Goal: Information Seeking & Learning: Learn about a topic

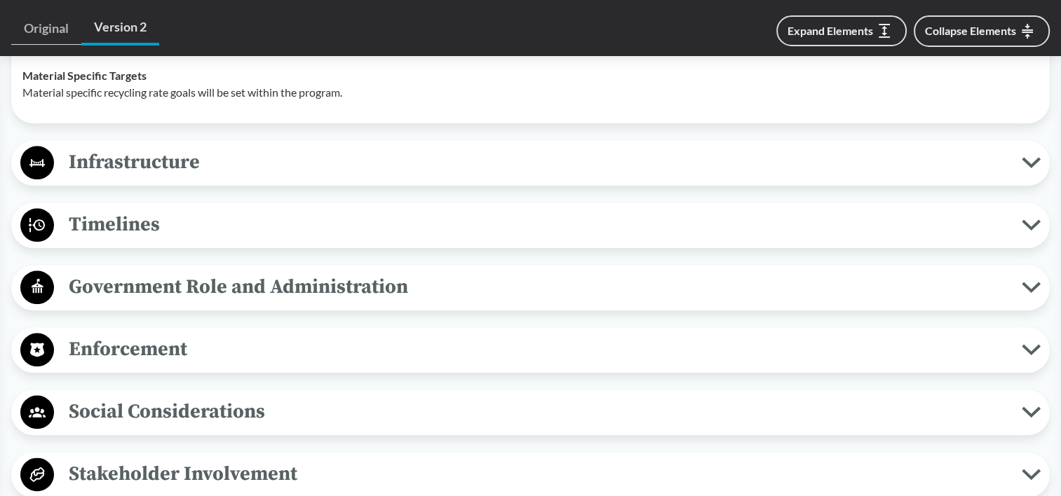
scroll to position [1542, 0]
click at [185, 209] on span "Timelines" at bounding box center [537, 225] width 967 height 32
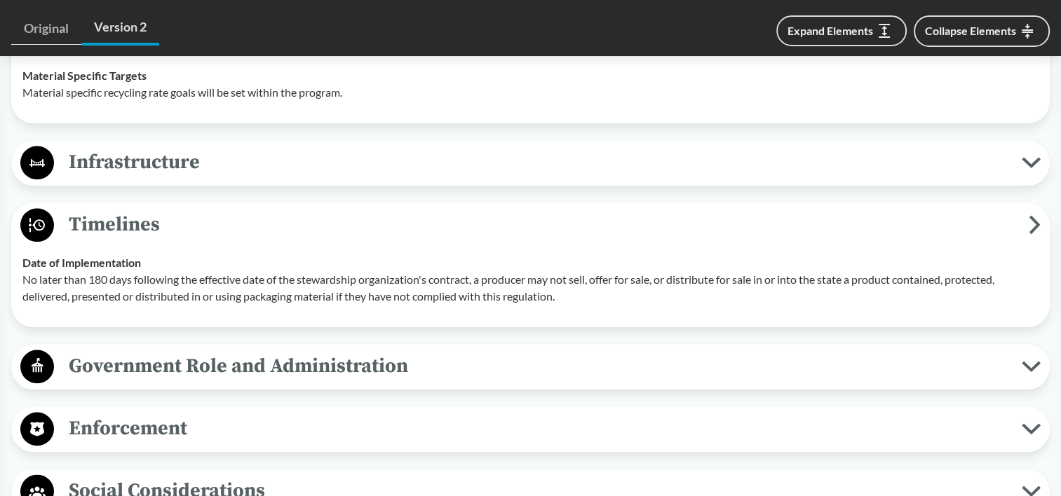
click at [393, 413] on span "Enforcement" at bounding box center [537, 429] width 967 height 32
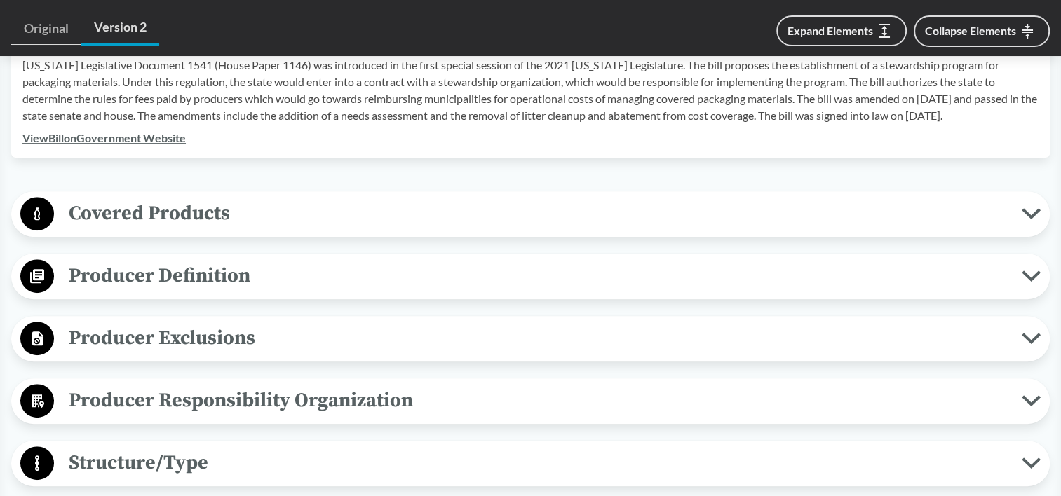
scroll to position [491, 0]
click at [268, 198] on span "Covered Products" at bounding box center [537, 214] width 967 height 32
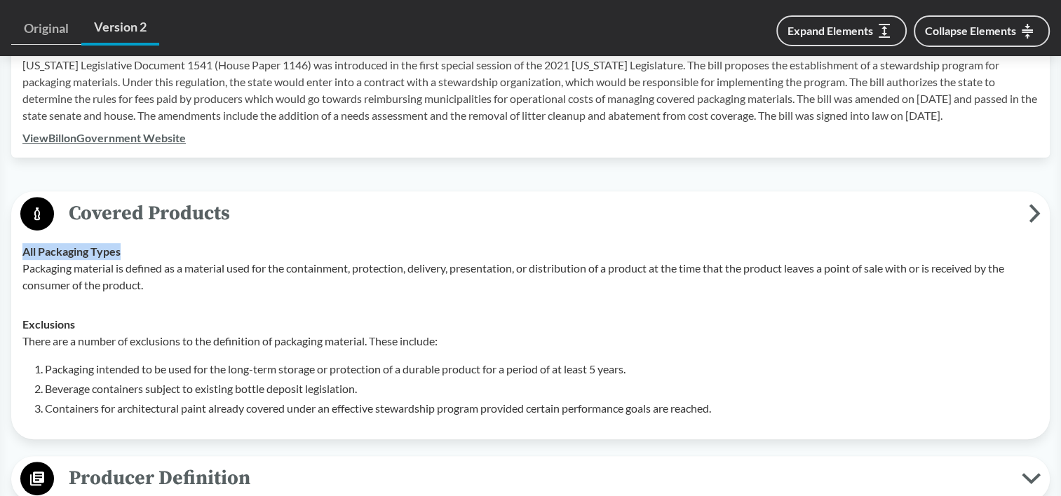
drag, startPoint x: 25, startPoint y: 230, endPoint x: 174, endPoint y: 233, distance: 149.3
click at [174, 243] on div "All Packaging Types Packaging material is defined as a material used for the co…" at bounding box center [530, 268] width 1016 height 50
click at [62, 260] on p "Packaging material is defined as a material used for the containment, protectio…" at bounding box center [530, 277] width 1016 height 34
drag, startPoint x: 27, startPoint y: 230, endPoint x: 112, endPoint y: 245, distance: 86.8
click at [112, 245] on div "All Packaging Types Packaging material is defined as a material used for the co…" at bounding box center [530, 268] width 1016 height 50
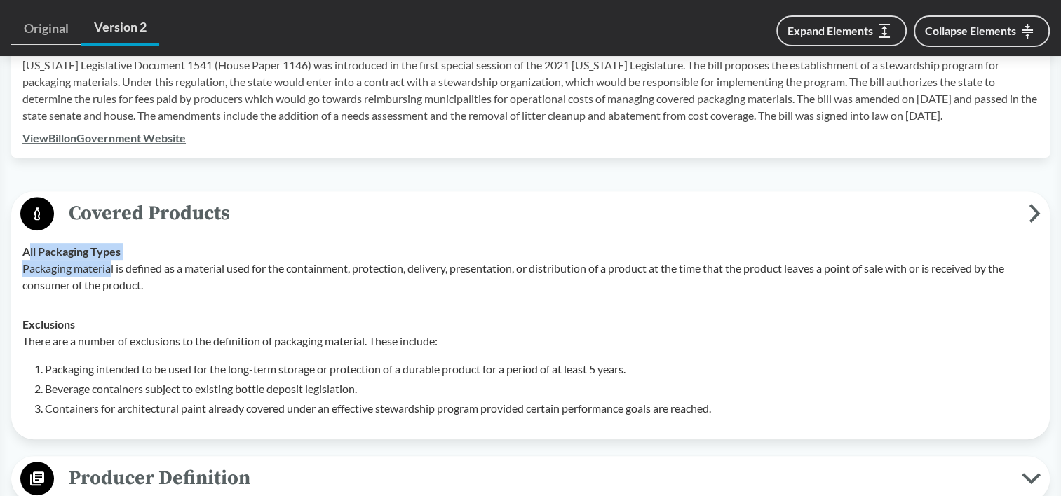
drag, startPoint x: 112, startPoint y: 245, endPoint x: 28, endPoint y: 223, distance: 86.9
click at [28, 232] on td "All Packaging Types Packaging material is defined as a material used for the co…" at bounding box center [530, 268] width 1028 height 73
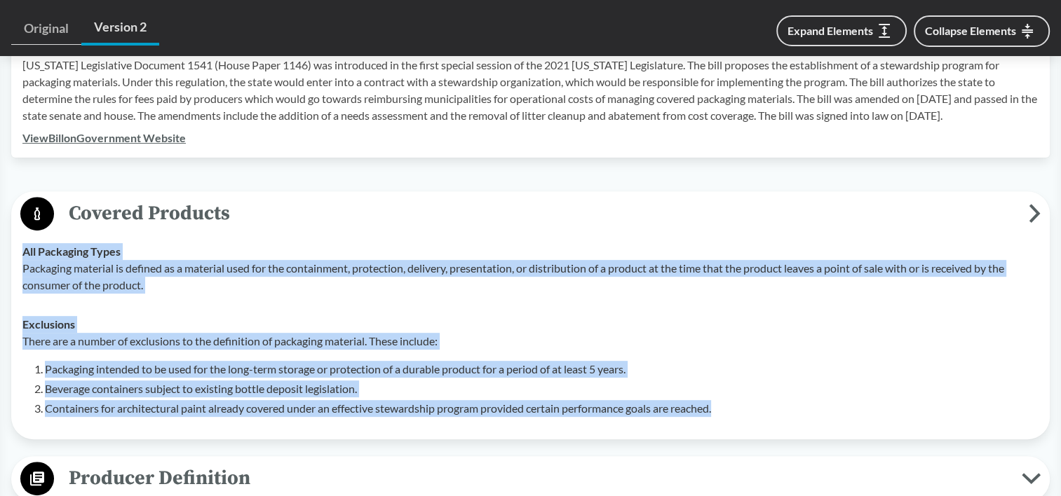
drag, startPoint x: 24, startPoint y: 230, endPoint x: 750, endPoint y: 406, distance: 747.3
click at [750, 406] on tbody "All Packaging Types Packaging material is defined as a material used for the co…" at bounding box center [530, 330] width 1028 height 196
copy tbody "All Packaging Types Packaging material is defined as a material used for the co…"
click at [428, 381] on li "Beverage containers subject to existing bottle deposit legislation." at bounding box center [541, 389] width 993 height 17
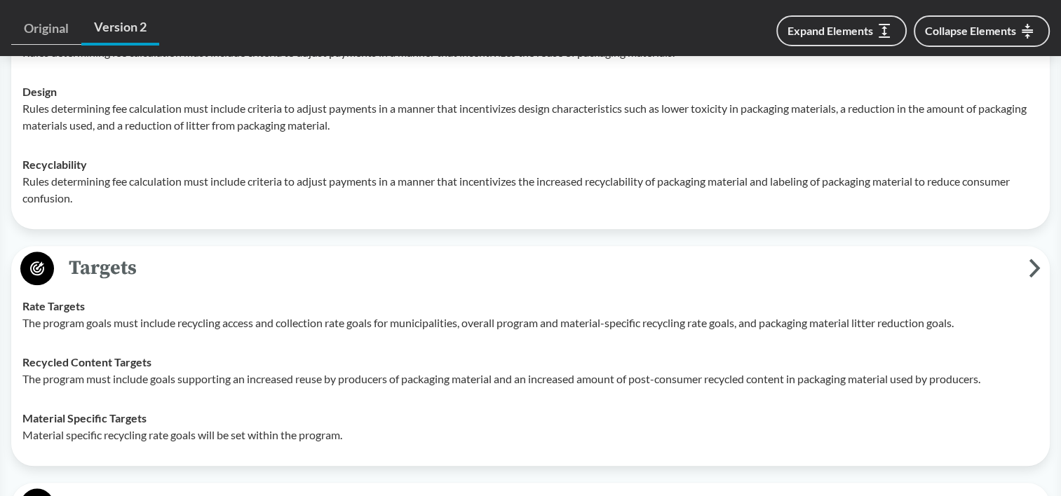
scroll to position [1472, 0]
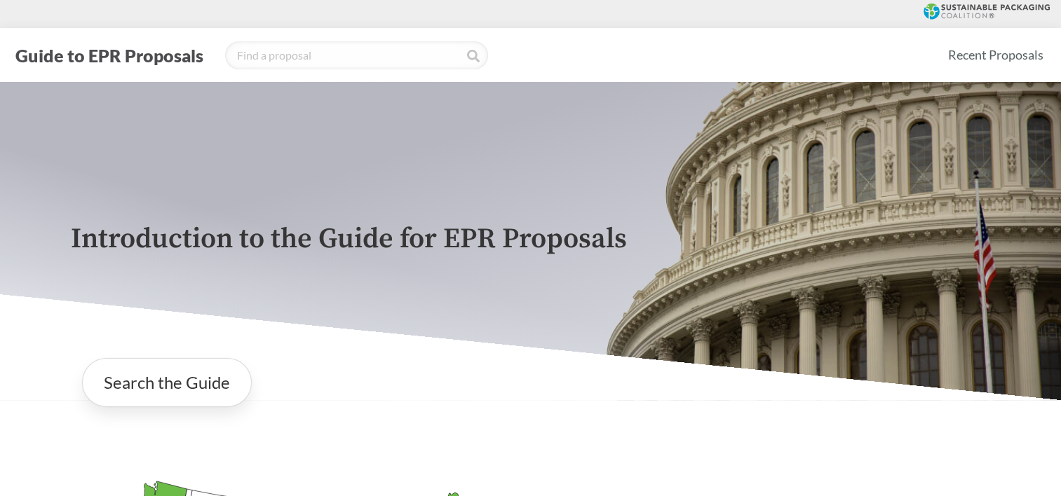
click at [83, 239] on p "Introduction to the Guide for EPR Proposals" at bounding box center [531, 240] width 920 height 32
click at [278, 241] on p "Introduction to the Guide for EPR Proposals" at bounding box center [531, 240] width 920 height 32
click at [118, 238] on p "Introduction to the Guide for EPR Proposals" at bounding box center [531, 240] width 920 height 32
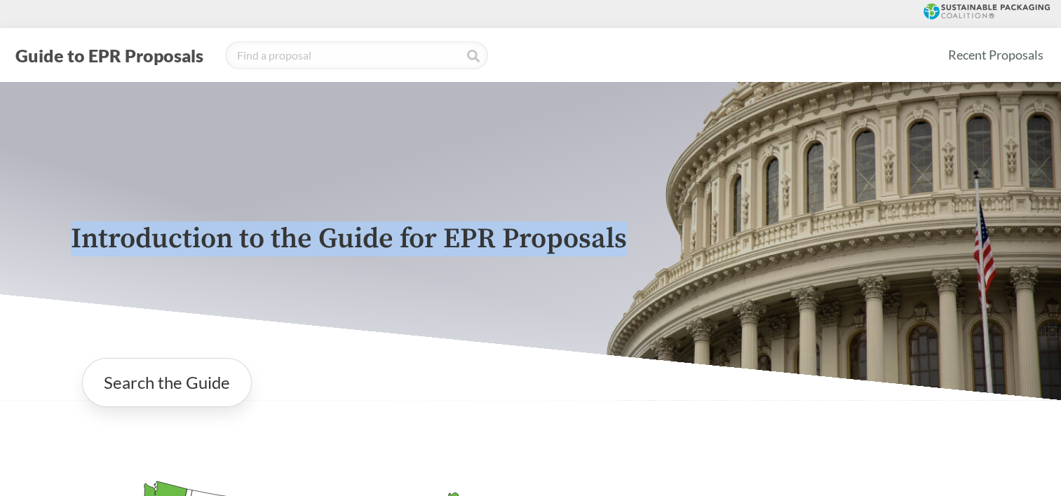
drag, startPoint x: 74, startPoint y: 238, endPoint x: 733, endPoint y: 270, distance: 659.7
click at [733, 270] on div "Introduction to the Guide for EPR Proposals" at bounding box center [531, 241] width 942 height 318
click at [752, 265] on div "Introduction to the Guide for EPR Proposals" at bounding box center [531, 241] width 942 height 318
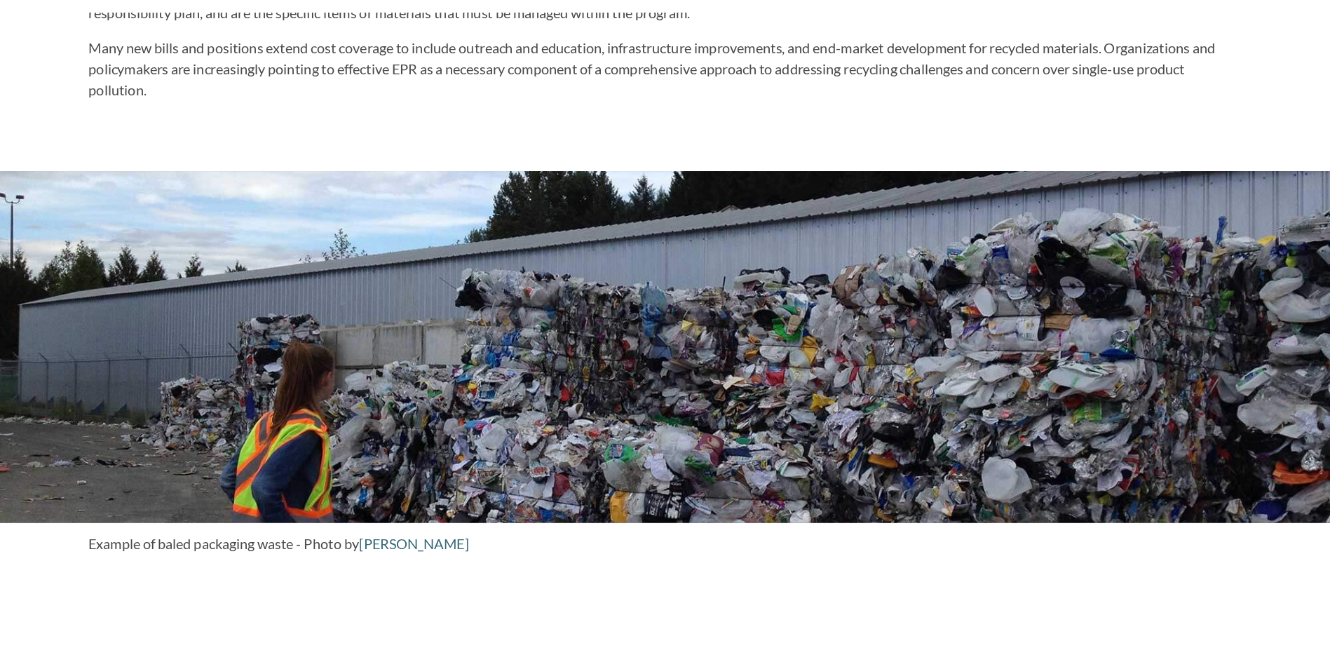
scroll to position [1052, 0]
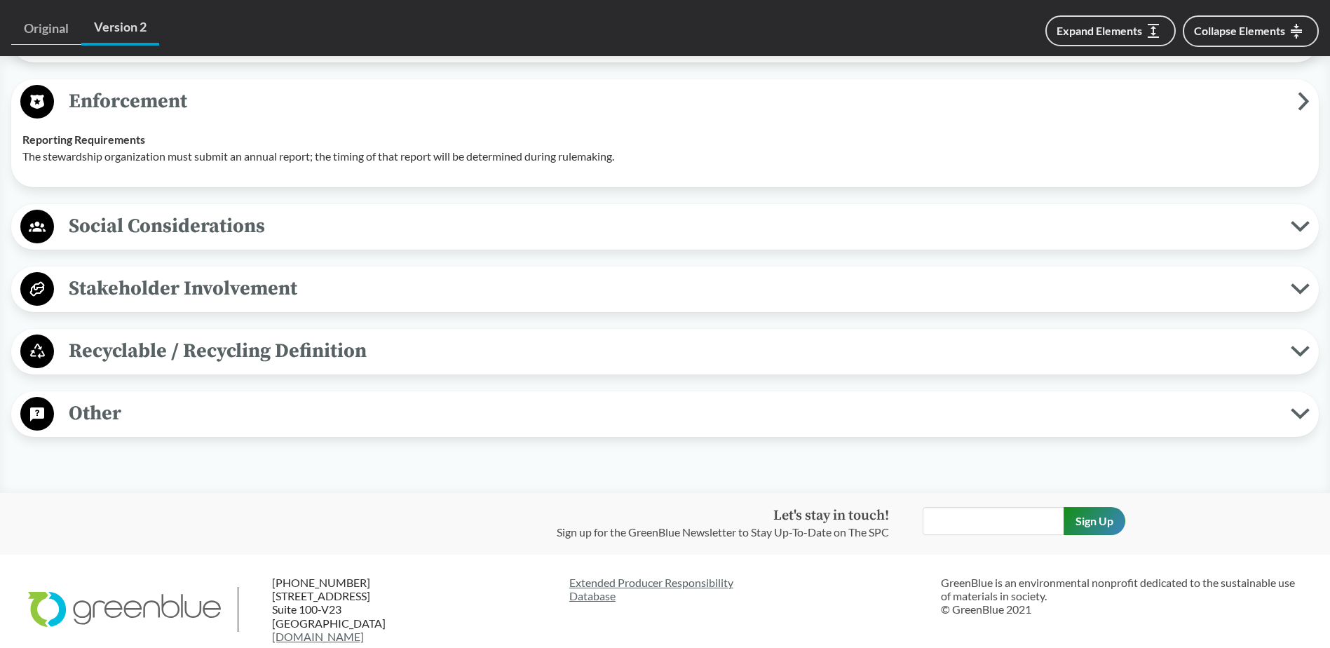
scroll to position [2109, 0]
